Goal: Task Accomplishment & Management: Complete application form

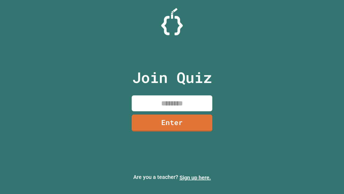
click at [195, 177] on link "Sign up here." at bounding box center [195, 177] width 31 height 6
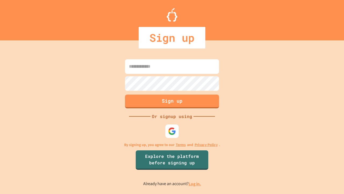
click at [195, 183] on link "Log in." at bounding box center [195, 184] width 12 height 6
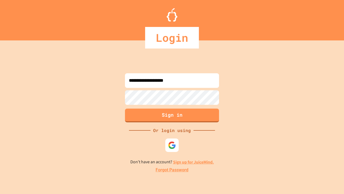
type input "**********"
